Goal: Information Seeking & Learning: Learn about a topic

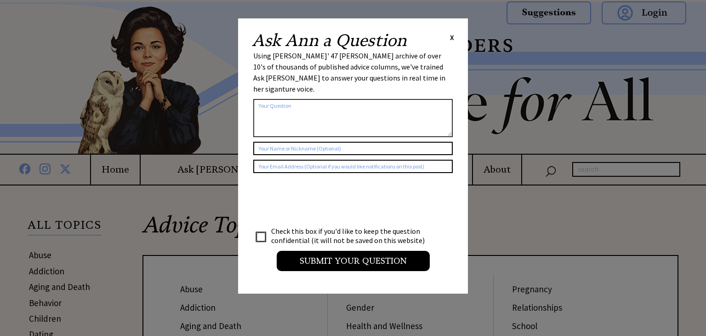
click at [454, 40] on span "X" at bounding box center [452, 37] width 4 height 9
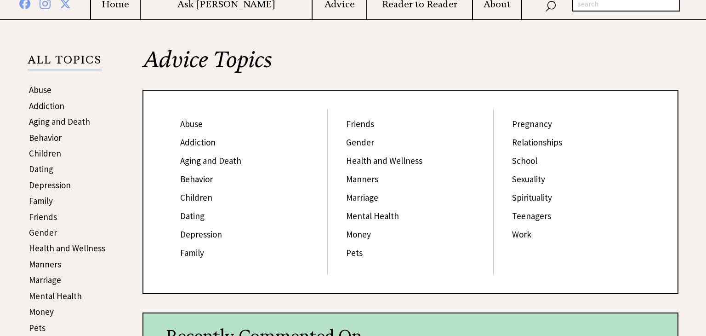
scroll to position [184, 0]
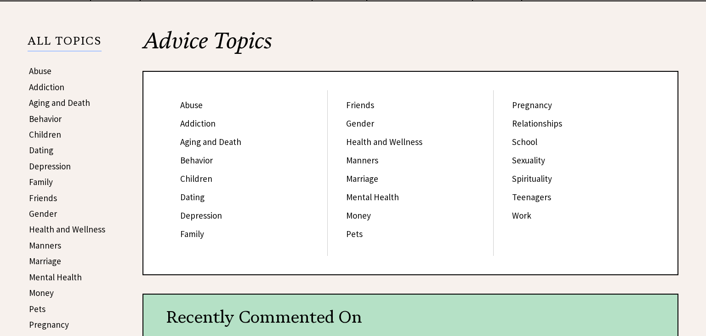
click at [366, 211] on link "Money" at bounding box center [358, 215] width 25 height 11
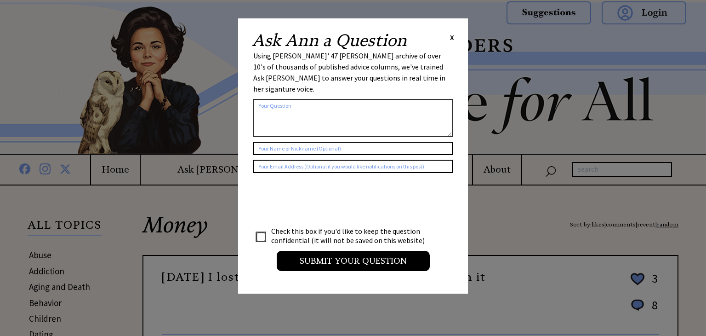
click at [453, 35] on span "X" at bounding box center [452, 37] width 4 height 9
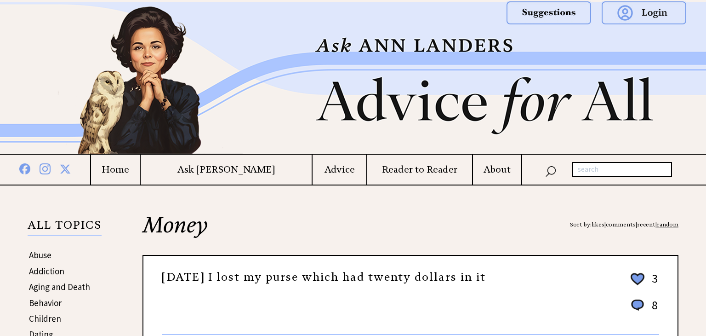
click at [384, 301] on div "Fifteen years ago I lost my purse which had twenty dollars in it 3 8 10 0" at bounding box center [410, 299] width 497 height 72
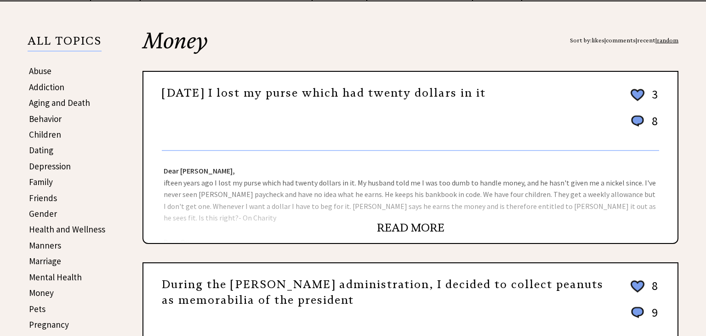
scroll to position [202, 0]
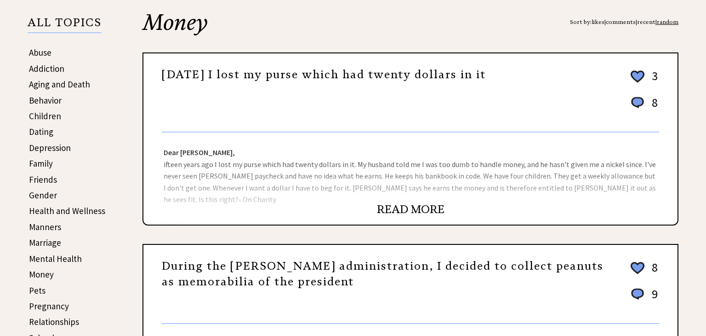
click at [346, 204] on center "READ MORE" at bounding box center [410, 209] width 534 height 11
click at [388, 206] on link "READ MORE" at bounding box center [411, 209] width 68 height 14
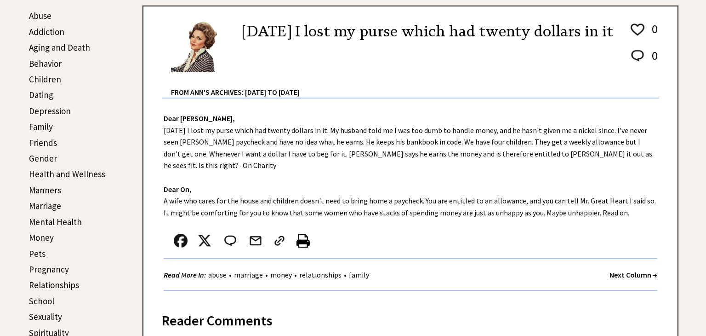
scroll to position [257, 0]
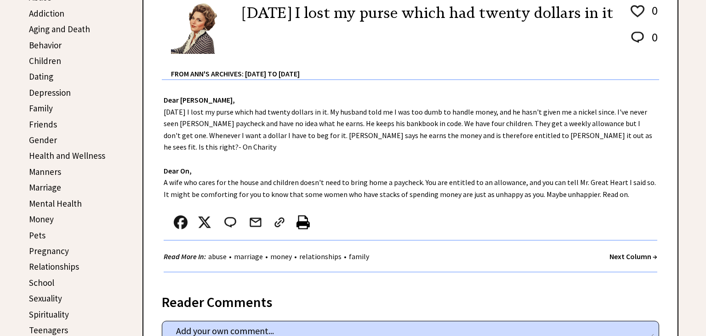
click at [597, 183] on div "Dear Ann Landers, Fifteen years ago I lost my purse which had twenty dollars in…" at bounding box center [410, 180] width 534 height 201
click at [612, 251] on strong "Next Column →" at bounding box center [634, 255] width 48 height 9
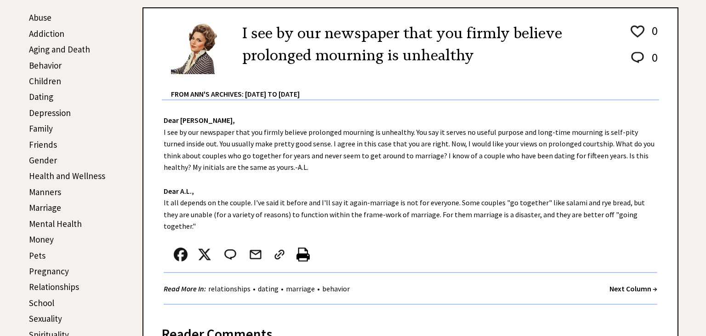
scroll to position [239, 0]
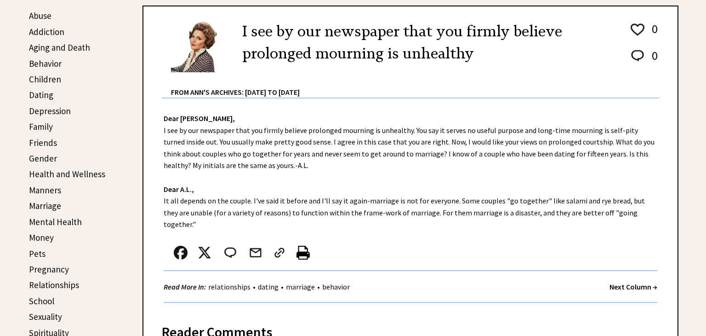
click at [428, 142] on div "Dear Ann Landers, I see by our newspaper that you firmly believe prolonged mour…" at bounding box center [410, 204] width 534 height 213
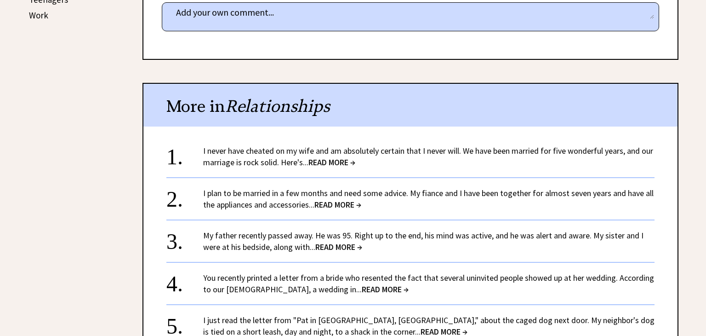
scroll to position [588, 0]
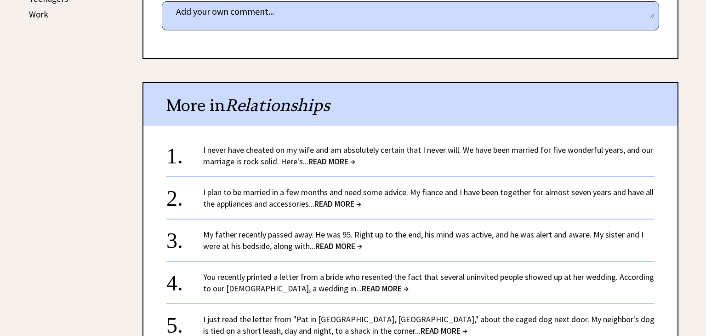
click at [394, 229] on link "My father recently passed away. He was 95. Right up to the end, his mind was ac…" at bounding box center [423, 240] width 440 height 22
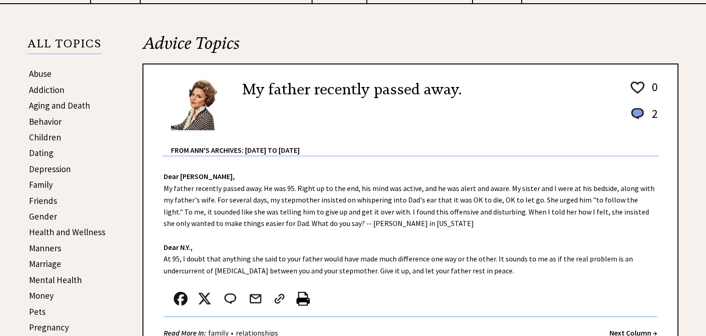
scroll to position [184, 0]
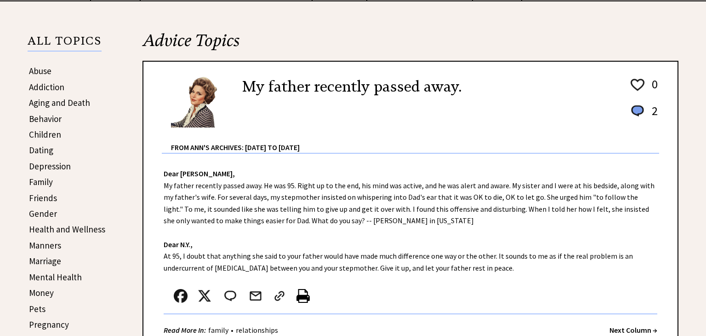
click at [48, 243] on link "Manners" at bounding box center [45, 245] width 32 height 11
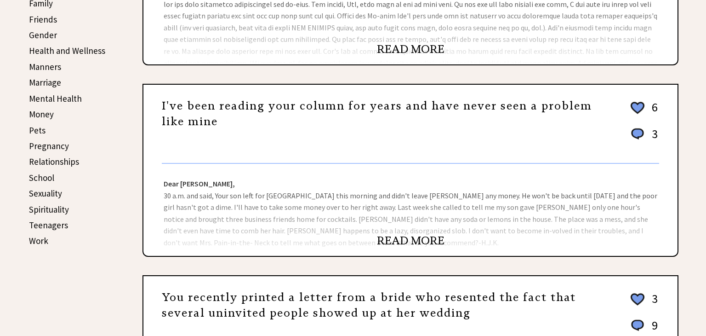
scroll to position [349, 0]
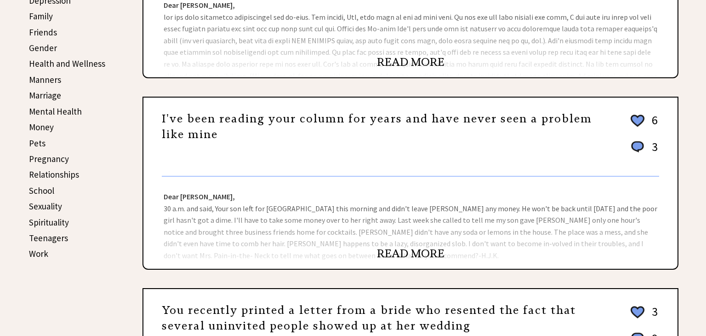
click at [48, 79] on link "Manners" at bounding box center [45, 79] width 32 height 11
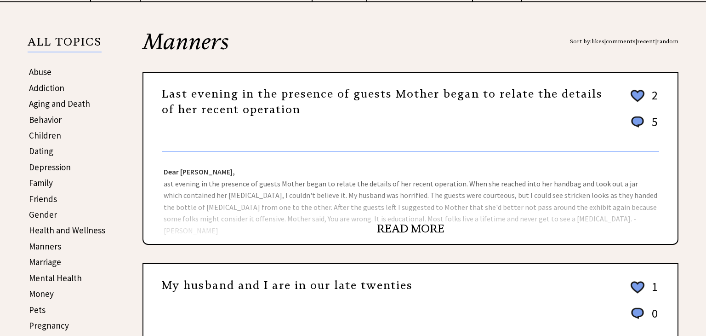
scroll to position [184, 0]
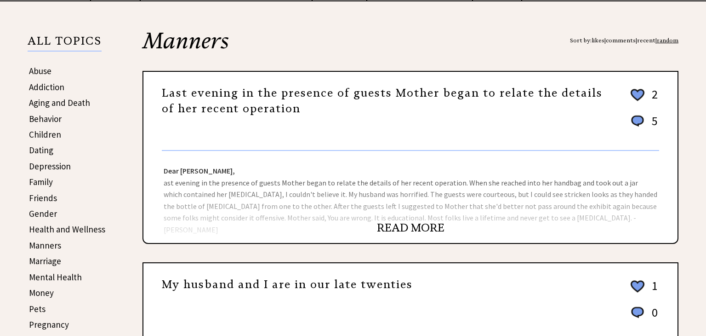
click at [250, 169] on div "Dear [PERSON_NAME], ast evening in the presence of guests Mother began to relat…" at bounding box center [410, 197] width 534 height 92
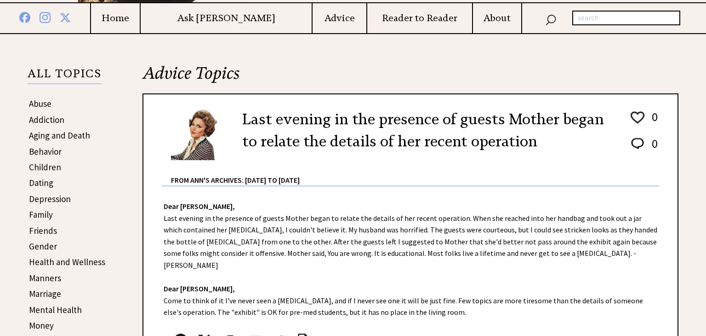
scroll to position [147, 0]
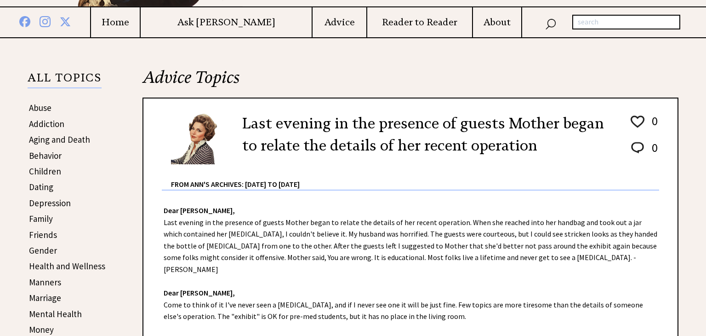
click at [525, 80] on h2 "Advice Topics" at bounding box center [411, 81] width 536 height 31
